Goal: Information Seeking & Learning: Learn about a topic

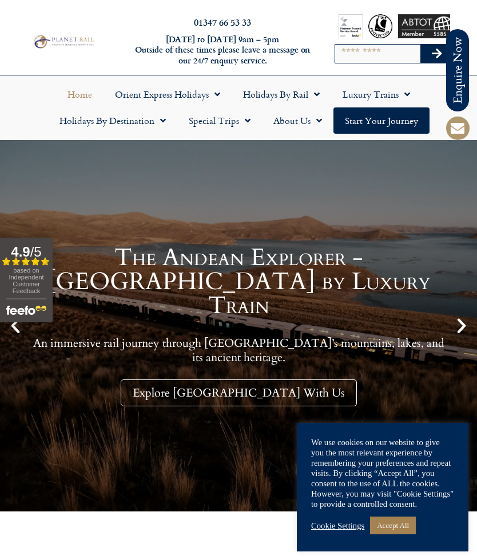
click at [401, 526] on link "Accept All" at bounding box center [393, 526] width 46 height 18
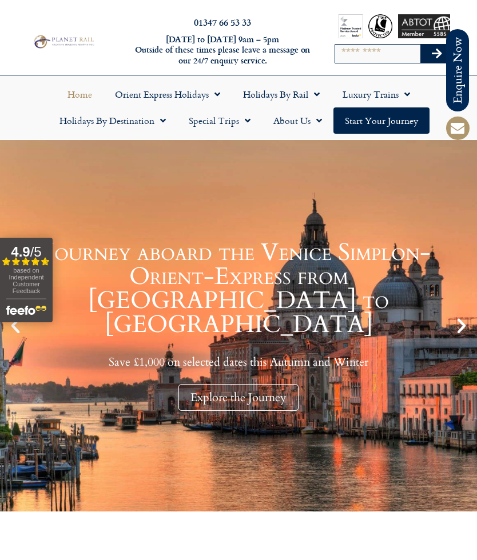
click at [138, 123] on link "Holidays by Destination" at bounding box center [112, 121] width 129 height 26
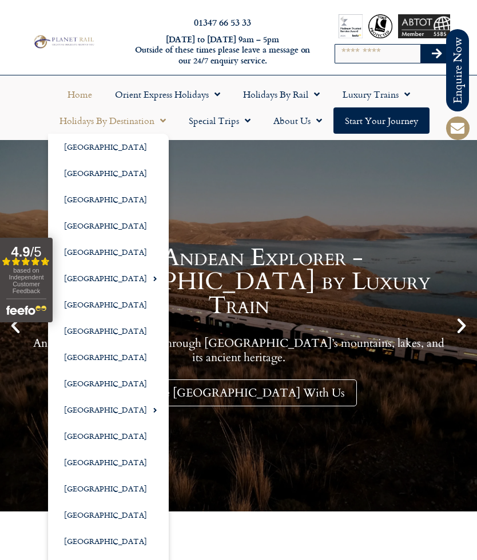
click at [94, 306] on link "[GEOGRAPHIC_DATA]" at bounding box center [108, 305] width 121 height 26
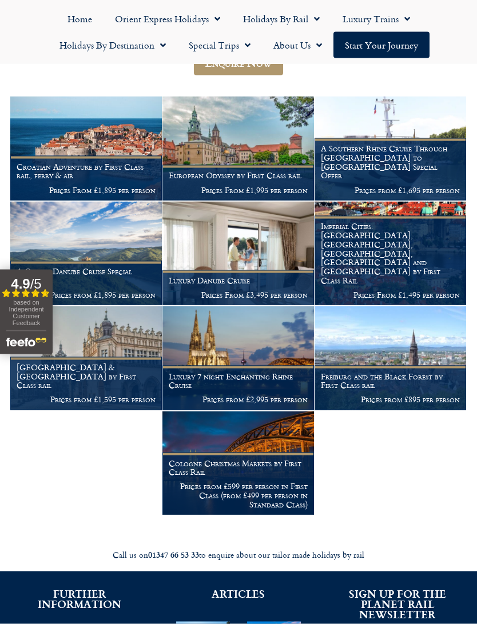
scroll to position [187, 0]
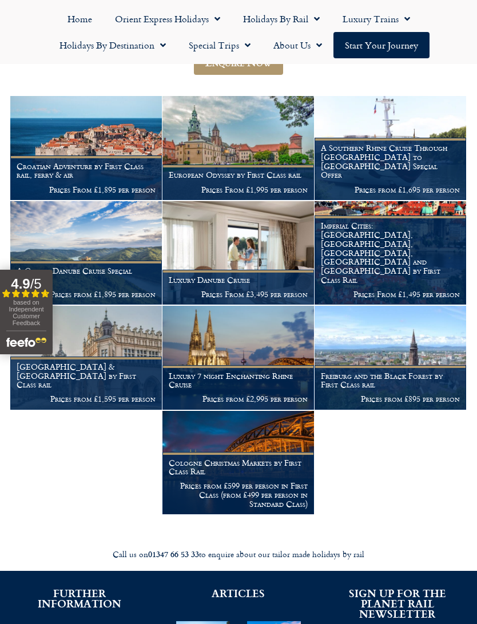
click at [423, 382] on h1 "Freiburg and the Black Forest by First Class rail" at bounding box center [390, 381] width 139 height 18
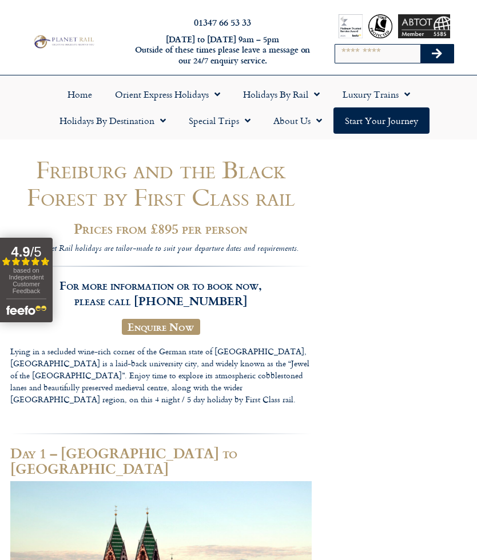
click at [378, 57] on input "Search" at bounding box center [377, 54] width 85 height 18
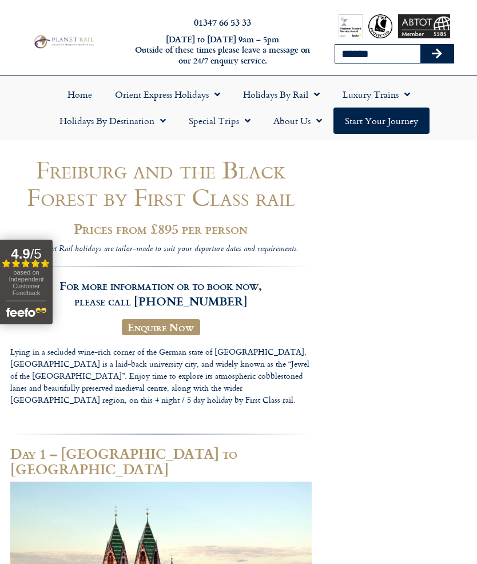
type input "******"
click at [437, 54] on button "Search" at bounding box center [436, 54] width 33 height 18
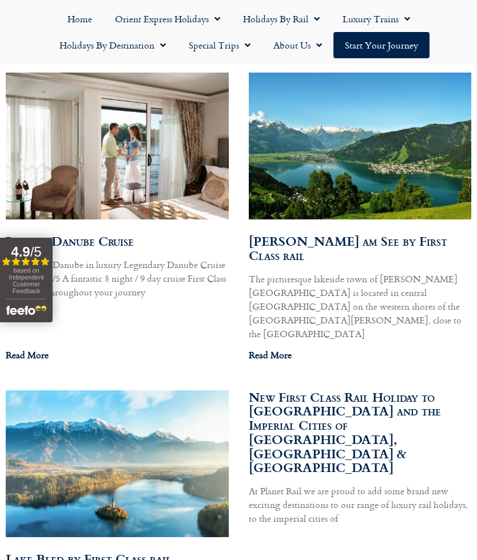
scroll to position [705, 0]
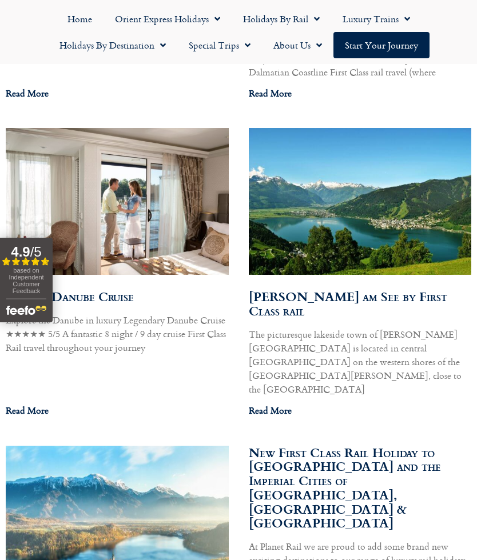
click at [271, 404] on link "Read More" at bounding box center [270, 411] width 43 height 14
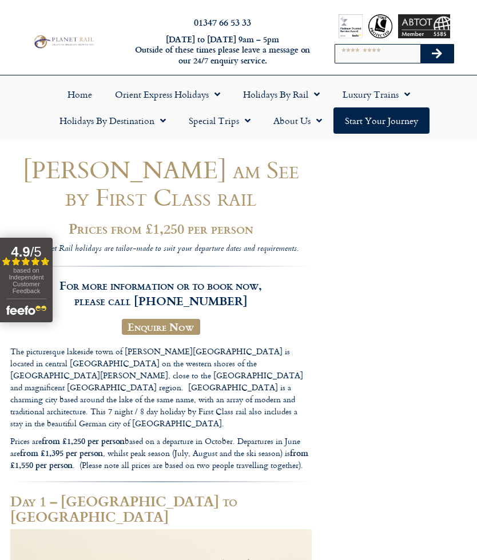
click at [400, 94] on span "Menu" at bounding box center [404, 94] width 11 height 21
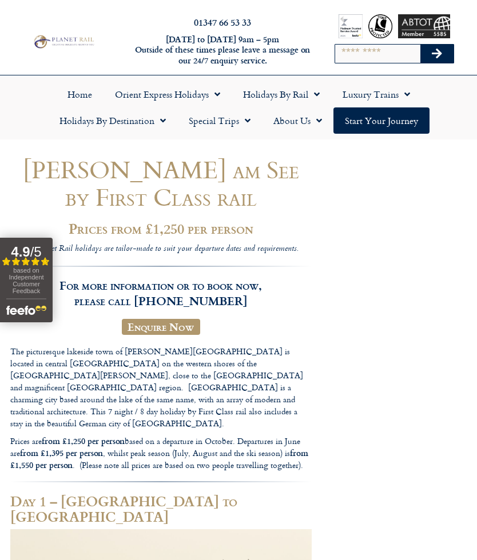
click at [81, 100] on link "Home" at bounding box center [79, 94] width 47 height 26
